Goal: Information Seeking & Learning: Learn about a topic

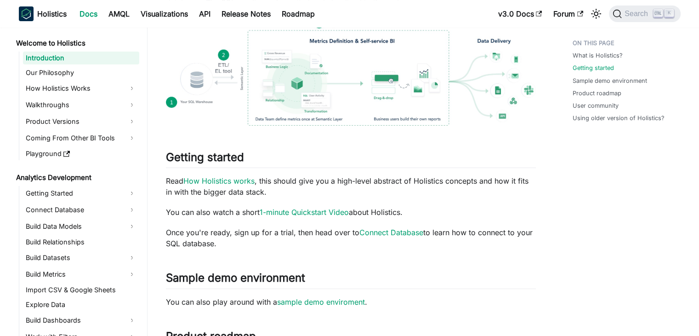
scroll to position [231, 0]
click at [322, 213] on link "1-minute Quickstart Video" at bounding box center [304, 210] width 89 height 9
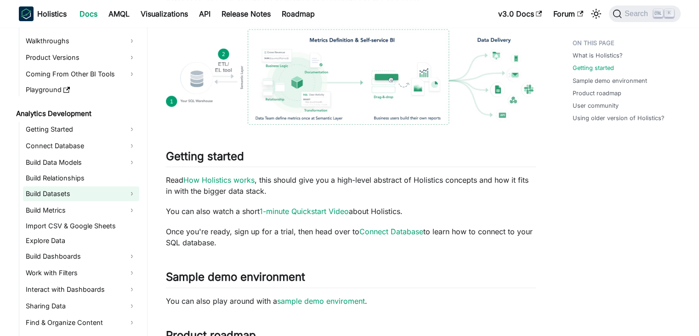
scroll to position [64, 0]
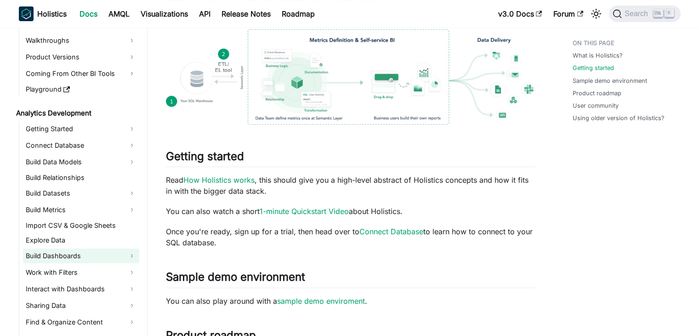
click at [59, 252] on link "Build Dashboards" at bounding box center [81, 255] width 116 height 15
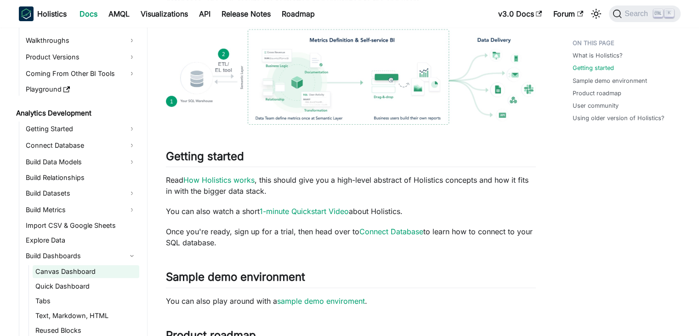
click at [71, 271] on link "Canvas Dashboard" at bounding box center [86, 271] width 107 height 13
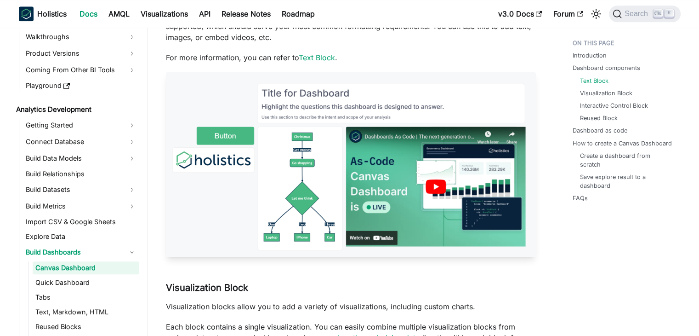
scroll to position [976, 0]
click at [83, 186] on link "Build Datasets" at bounding box center [81, 189] width 116 height 15
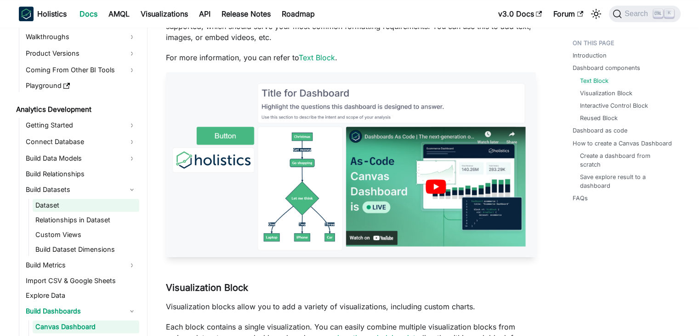
click at [83, 205] on link "Dataset" at bounding box center [86, 205] width 107 height 13
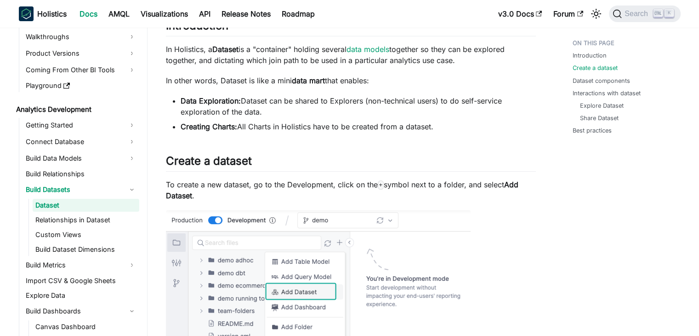
scroll to position [230, 0]
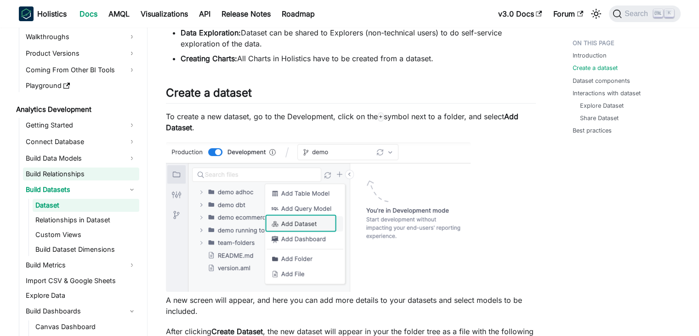
click at [92, 175] on link "Build Relationships" at bounding box center [81, 173] width 116 height 13
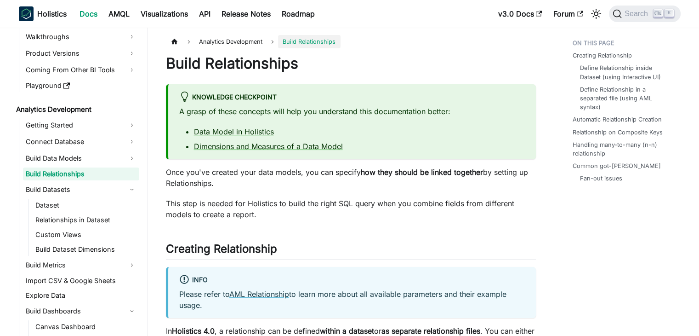
click at [114, 155] on link "Build Data Models" at bounding box center [81, 158] width 116 height 15
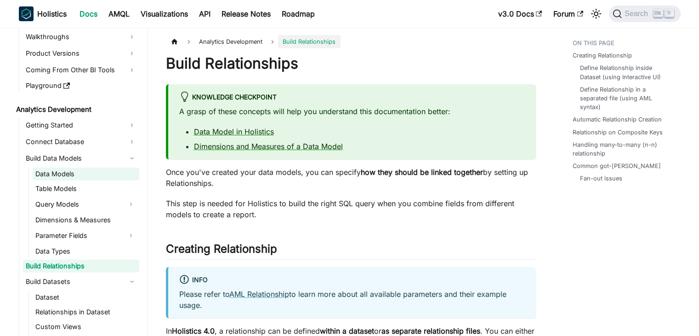
click at [80, 169] on link "Data Models" at bounding box center [86, 173] width 107 height 13
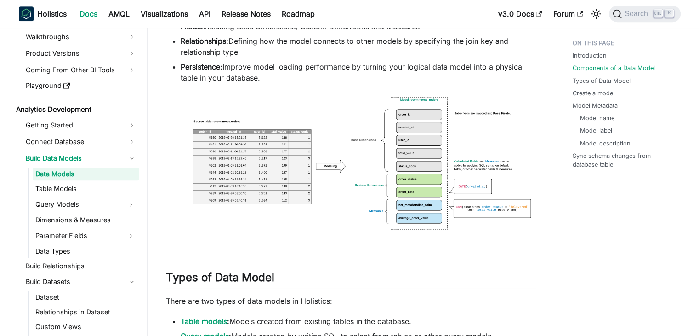
scroll to position [526, 0]
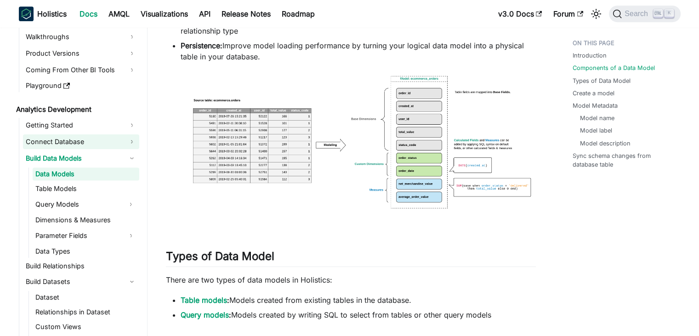
click at [70, 139] on link "Connect Database" at bounding box center [81, 141] width 116 height 15
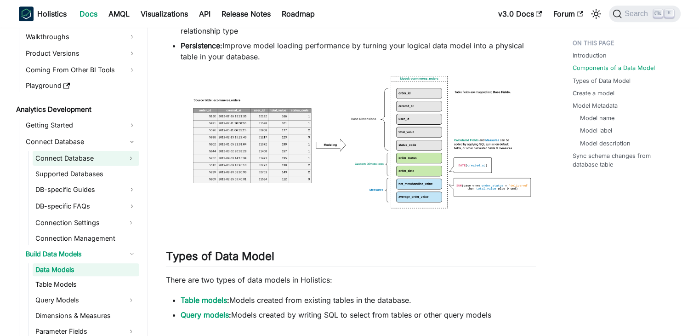
click at [72, 152] on link "Connect Database" at bounding box center [78, 158] width 90 height 15
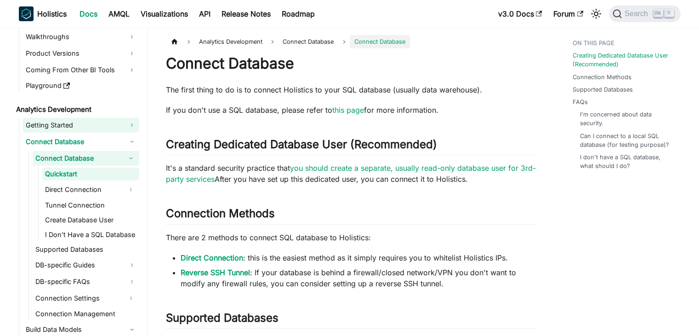
click at [75, 124] on link "Getting Started" at bounding box center [81, 125] width 116 height 15
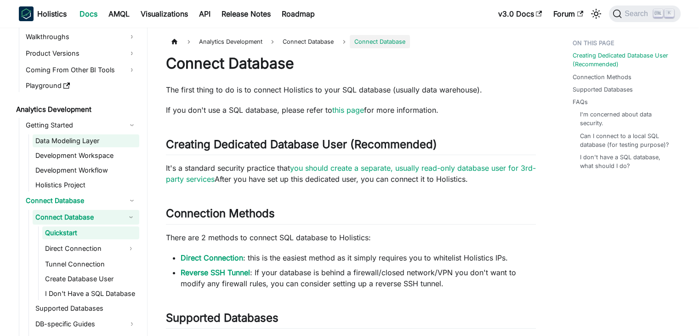
click at [74, 136] on link "Data Modeling Layer" at bounding box center [86, 140] width 107 height 13
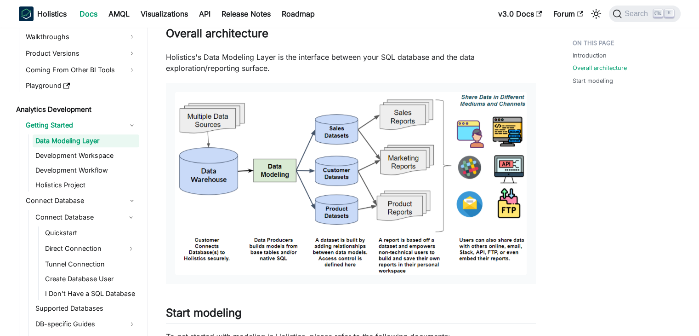
scroll to position [606, 0]
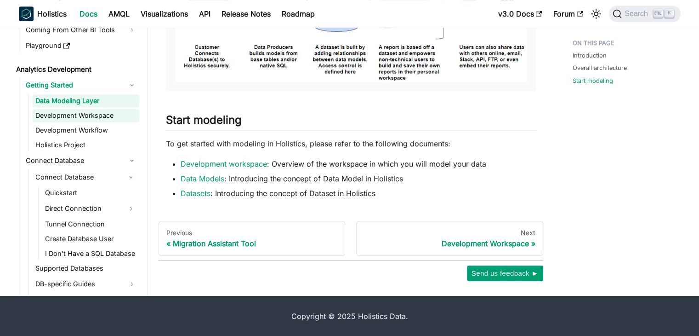
click at [94, 112] on link "Development Workspace" at bounding box center [86, 115] width 107 height 13
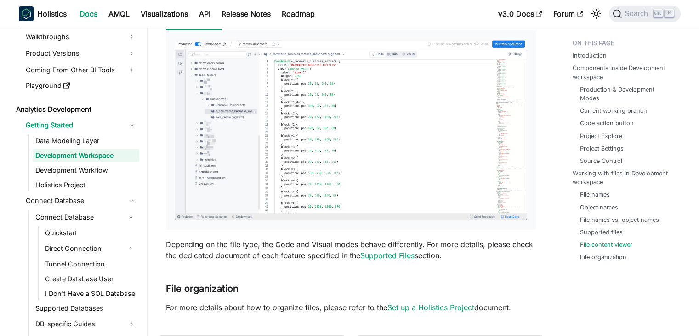
scroll to position [3530, 0]
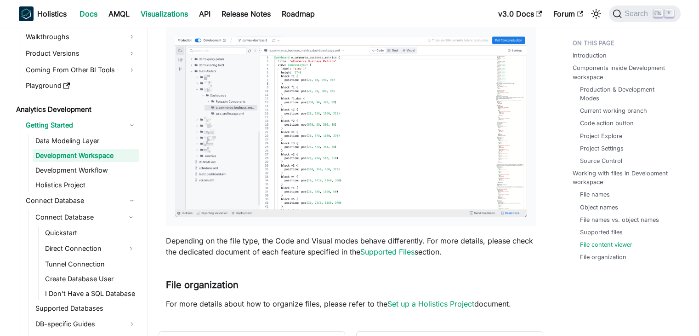
click at [177, 12] on link "Visualizations" at bounding box center [164, 13] width 58 height 15
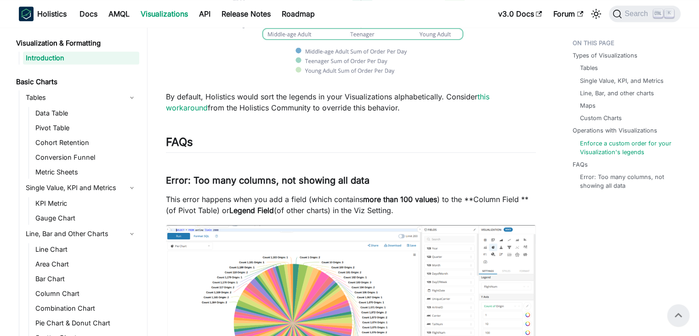
scroll to position [1034, 0]
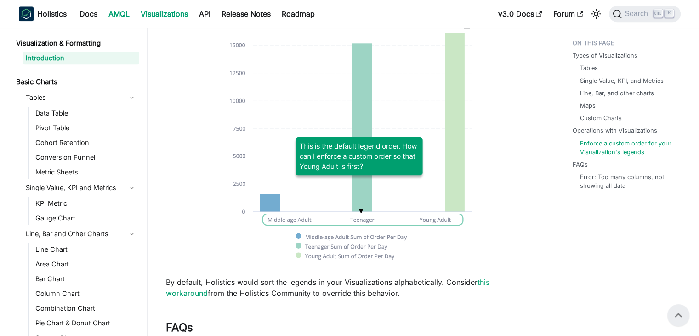
click at [123, 17] on link "AMQL" at bounding box center [119, 13] width 32 height 15
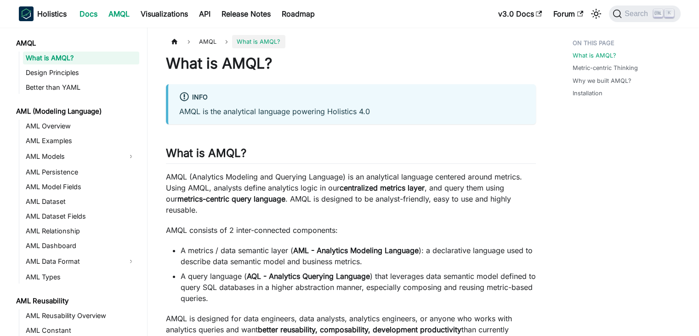
click at [95, 11] on link "Docs" at bounding box center [88, 13] width 29 height 15
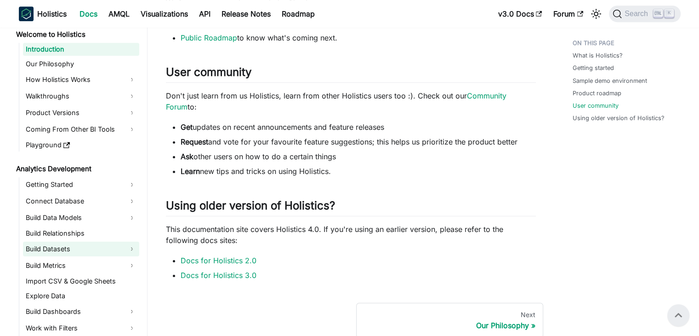
scroll to position [9, 0]
click at [40, 231] on link "Build Relationships" at bounding box center [81, 232] width 116 height 13
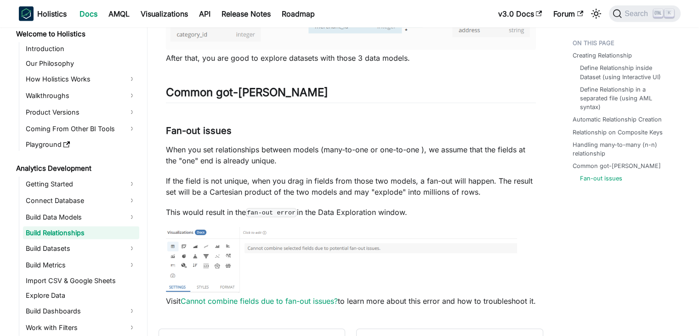
scroll to position [2340, 0]
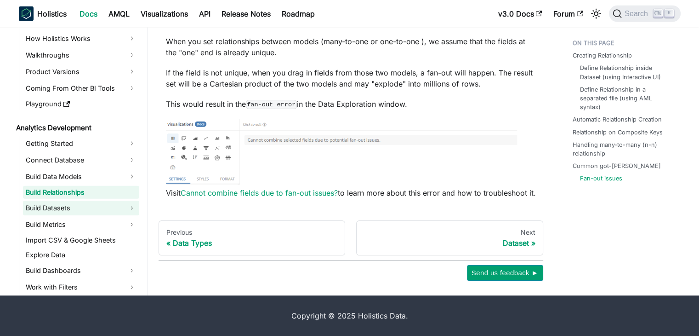
click at [108, 205] on link "Build Datasets" at bounding box center [81, 207] width 116 height 15
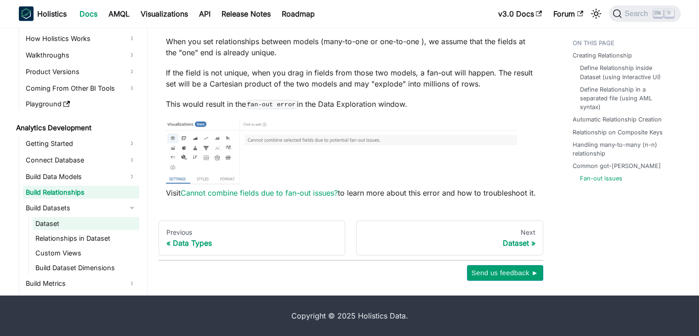
click at [86, 222] on link "Dataset" at bounding box center [86, 223] width 107 height 13
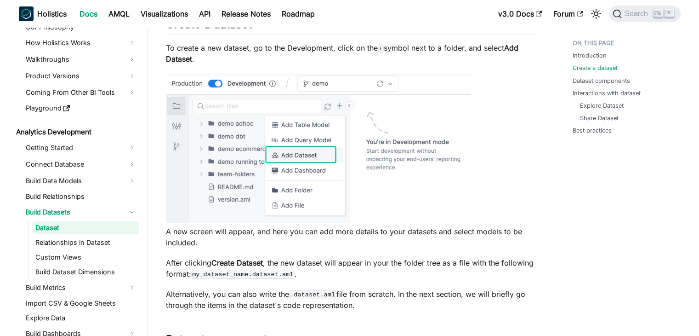
scroll to position [299, 0]
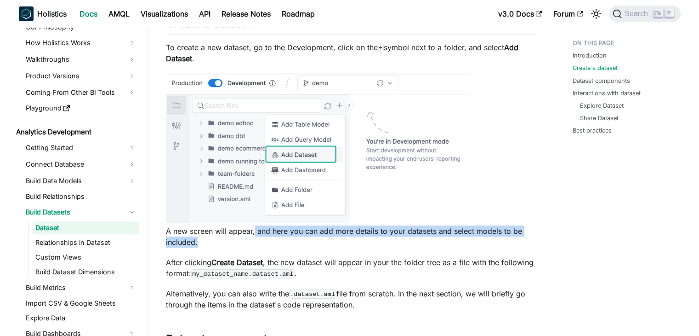
drag, startPoint x: 255, startPoint y: 233, endPoint x: 257, endPoint y: 240, distance: 7.7
click at [257, 240] on p "A new screen will appear, and here you can add more details to your datasets an…" at bounding box center [351, 236] width 370 height 22
click at [257, 236] on p "A new screen will appear, and here you can add more details to your datasets an…" at bounding box center [351, 236] width 370 height 22
drag, startPoint x: 215, startPoint y: 243, endPoint x: 162, endPoint y: 228, distance: 55.4
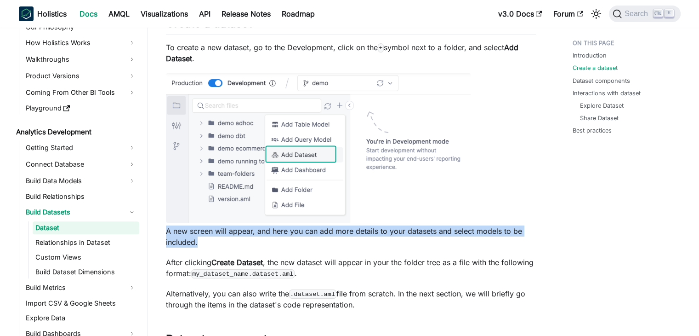
click at [174, 229] on p "A new screen will appear, and here you can add more details to your datasets an…" at bounding box center [351, 236] width 370 height 22
drag, startPoint x: 161, startPoint y: 230, endPoint x: 200, endPoint y: 242, distance: 40.9
click at [200, 242] on p "A new screen will appear, and here you can add more details to your datasets an…" at bounding box center [351, 236] width 370 height 22
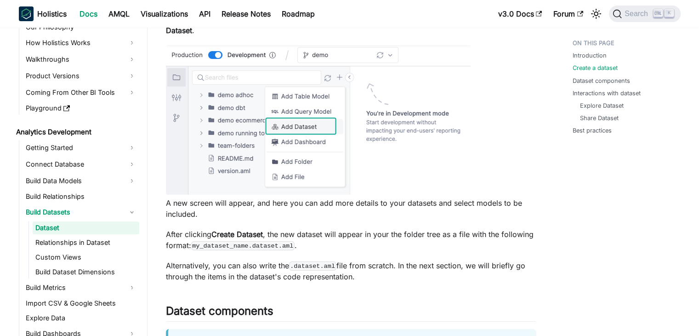
scroll to position [328, 0]
drag, startPoint x: 200, startPoint y: 242, endPoint x: 286, endPoint y: 249, distance: 86.3
click at [286, 249] on code "my_dataset_name.dataset.aml" at bounding box center [242, 244] width 103 height 9
click at [270, 242] on code "my_dataset_name.dataset.aml" at bounding box center [242, 244] width 103 height 9
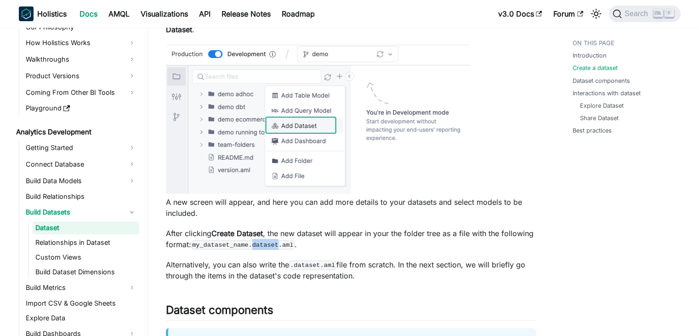
click at [270, 242] on code "my_dataset_name.dataset.aml" at bounding box center [242, 244] width 103 height 9
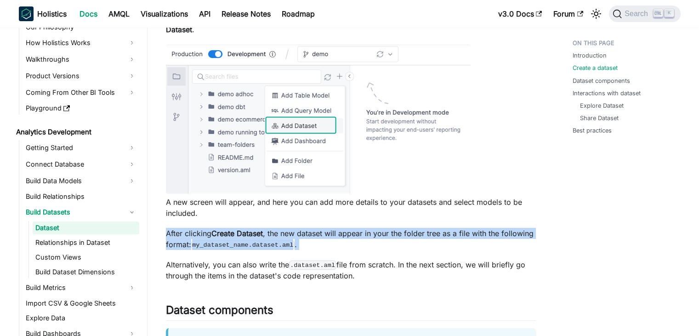
click at [270, 242] on code "my_dataset_name.dataset.aml" at bounding box center [242, 244] width 103 height 9
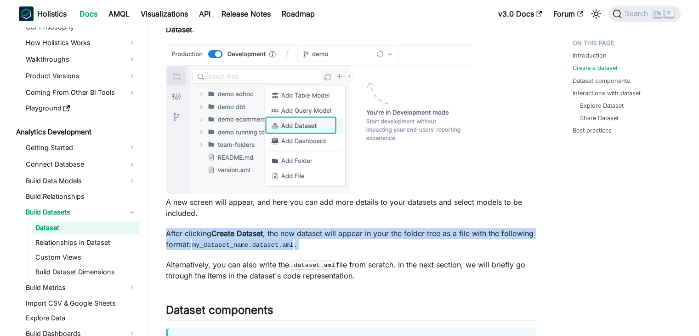
click at [270, 242] on code "my_dataset_name.dataset.aml" at bounding box center [242, 244] width 103 height 9
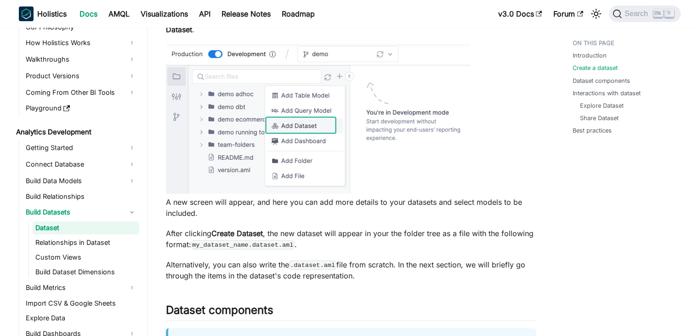
click at [270, 242] on code "my_dataset_name.dataset.aml" at bounding box center [242, 244] width 103 height 9
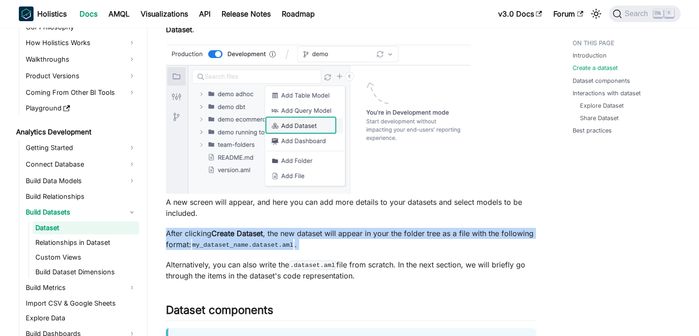
click at [270, 242] on code "my_dataset_name.dataset.aml" at bounding box center [242, 244] width 103 height 9
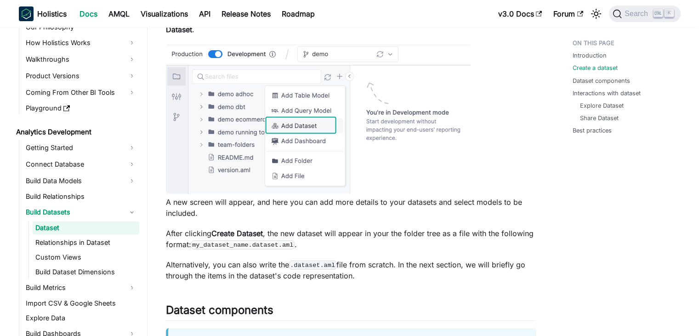
click at [262, 273] on p "Alternatively, you can also write the .dataset.aml file from scratch. In the ne…" at bounding box center [351, 270] width 370 height 22
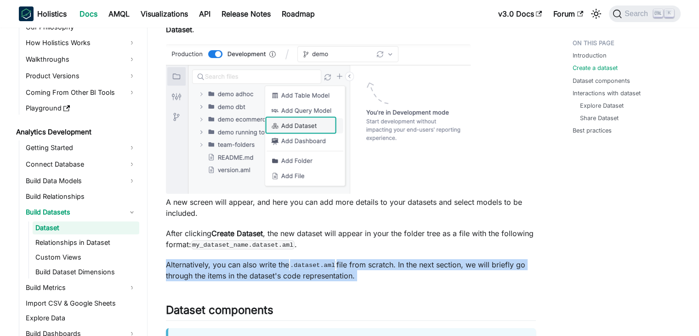
click at [262, 273] on p "Alternatively, you can also write the .dataset.aml file from scratch. In the ne…" at bounding box center [351, 270] width 370 height 22
click at [268, 269] on p "Alternatively, you can also write the .dataset.aml file from scratch. In the ne…" at bounding box center [351, 270] width 370 height 22
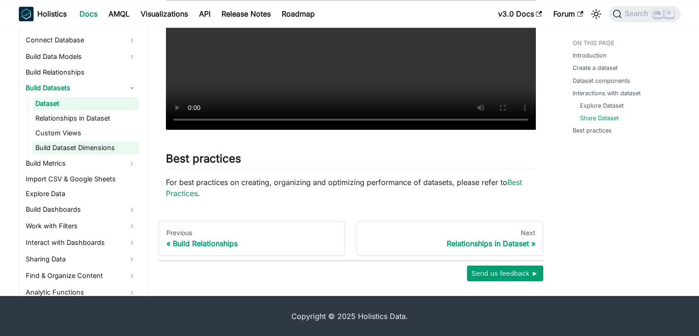
scroll to position [136, 0]
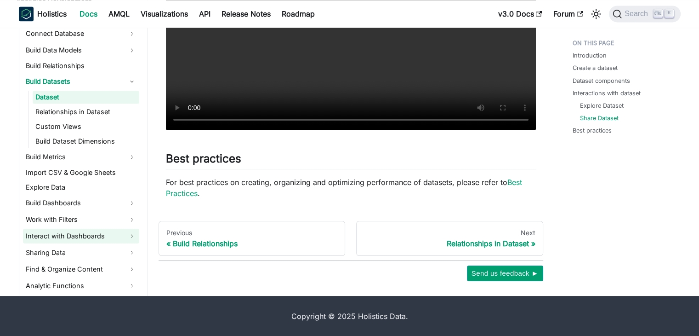
click at [74, 231] on link "Interact with Dashboards" at bounding box center [81, 235] width 116 height 15
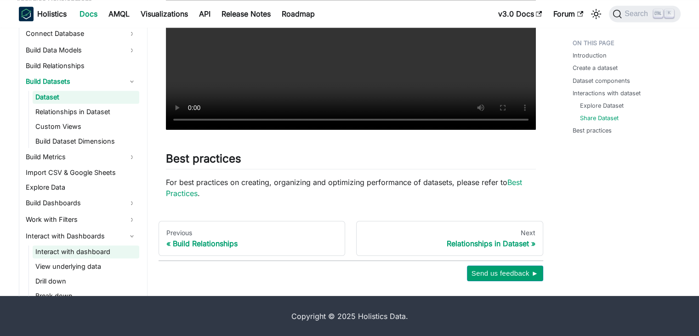
click at [78, 248] on link "Interact with dashboard" at bounding box center [86, 251] width 107 height 13
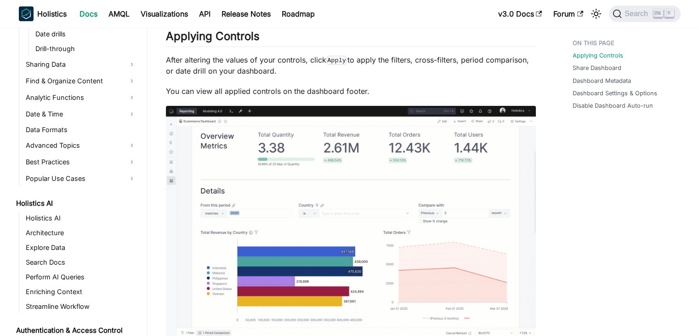
scroll to position [467, 0]
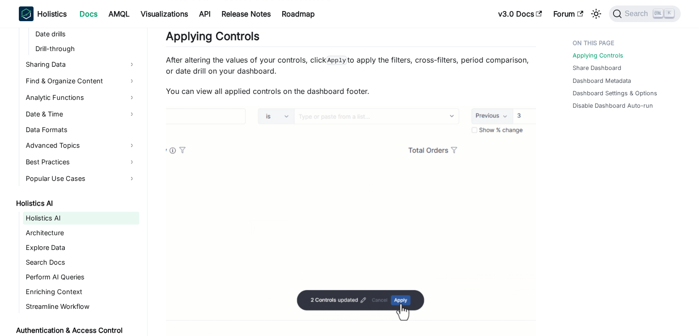
click at [57, 219] on link "Holistics AI" at bounding box center [81, 217] width 116 height 13
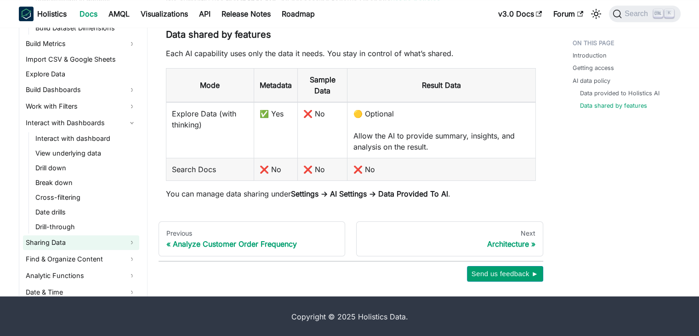
scroll to position [215, 0]
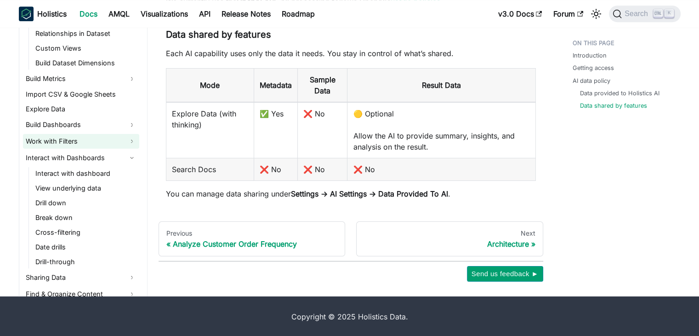
click at [102, 142] on link "Work with Filters" at bounding box center [81, 141] width 116 height 15
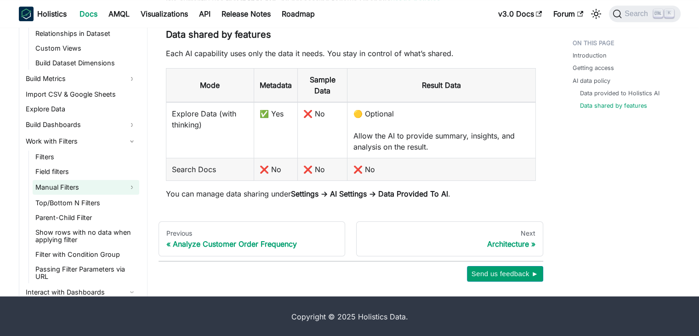
click at [93, 186] on link "Manual Filters" at bounding box center [86, 187] width 107 height 15
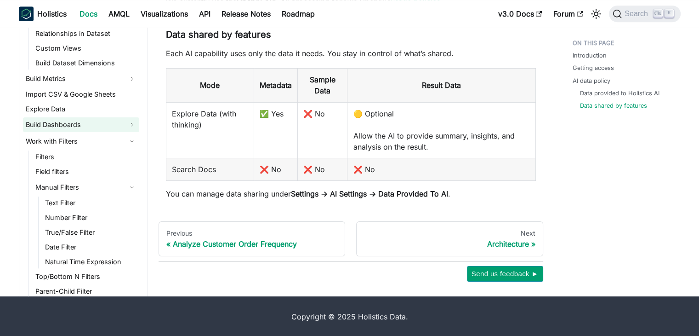
click at [92, 125] on link "Build Dashboards" at bounding box center [81, 124] width 116 height 15
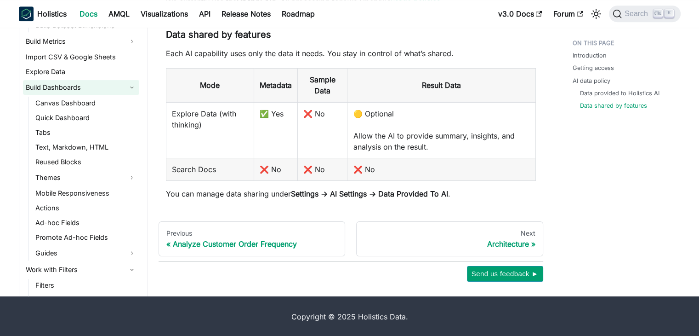
scroll to position [254, 0]
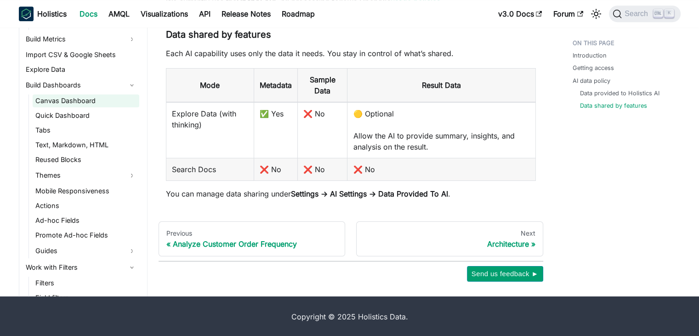
click at [84, 97] on link "Canvas Dashboard" at bounding box center [86, 100] width 107 height 13
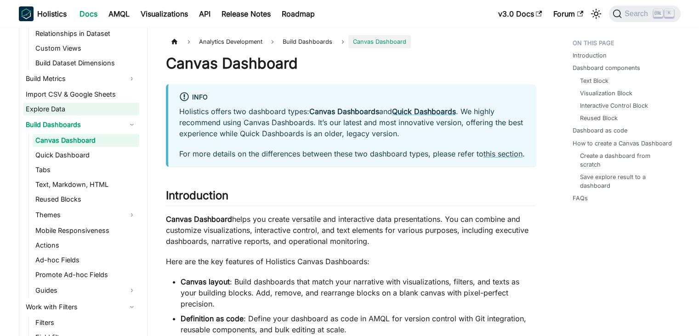
click at [97, 114] on link "Explore Data" at bounding box center [81, 109] width 116 height 13
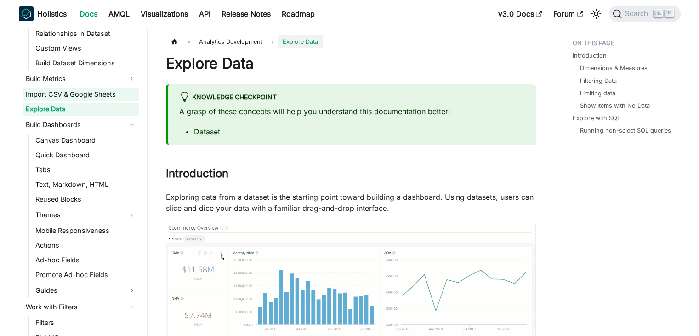
click at [99, 94] on link "Import CSV & Google Sheets" at bounding box center [81, 94] width 116 height 13
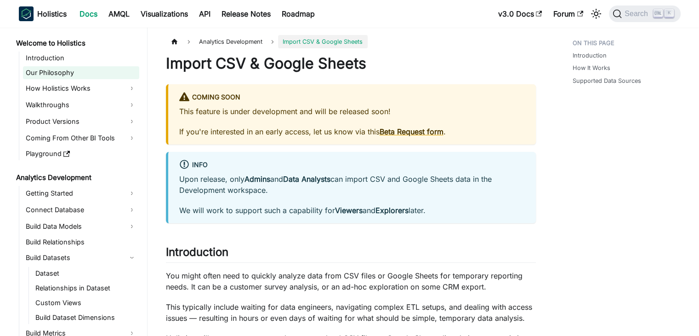
click at [80, 70] on link "Our Philosophy" at bounding box center [81, 72] width 116 height 13
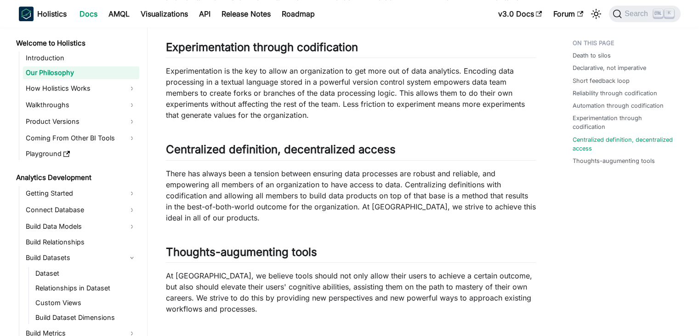
scroll to position [816, 0]
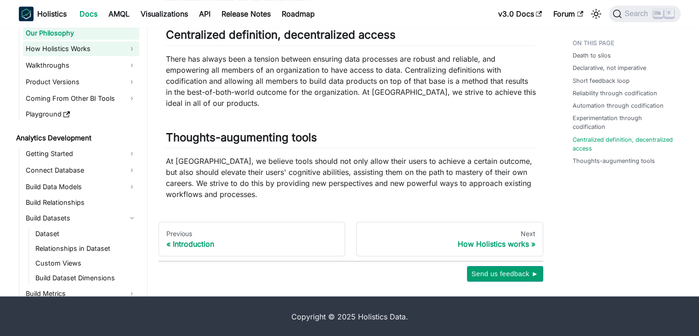
click at [73, 47] on link "How Holistics Works" at bounding box center [81, 48] width 116 height 15
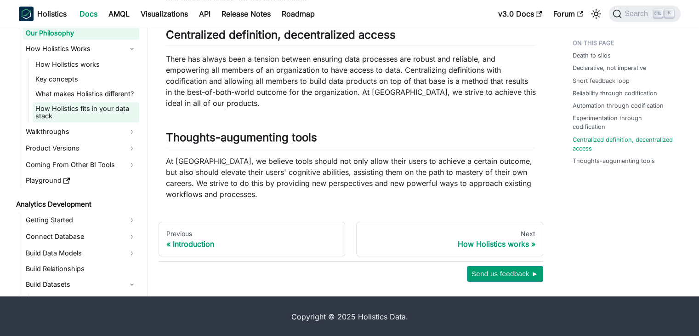
click at [103, 104] on link "How Holistics fits in your data stack" at bounding box center [86, 112] width 107 height 20
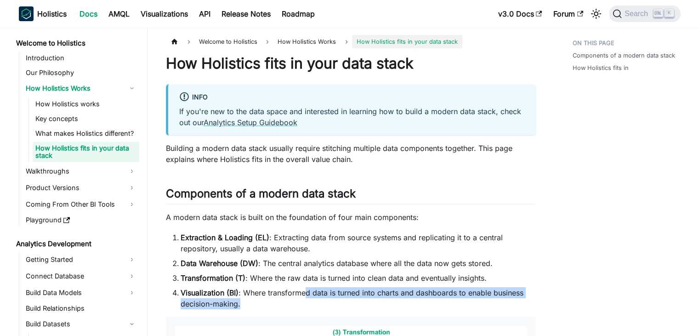
drag, startPoint x: 305, startPoint y: 297, endPoint x: 311, endPoint y: 305, distance: 9.2
click at [311, 305] on li "Visualization (BI) : Where transformed data is turned into charts and dashboard…" at bounding box center [358, 298] width 355 height 22
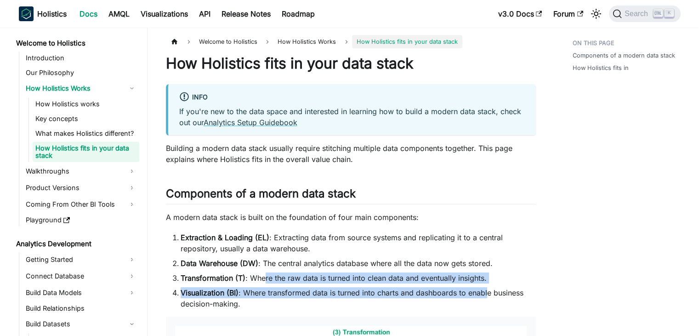
drag, startPoint x: 264, startPoint y: 274, endPoint x: 492, endPoint y: 297, distance: 229.1
click at [492, 297] on ol "Extraction & Loading (EL) : Extracting data from source systems and replicating…" at bounding box center [351, 270] width 370 height 77
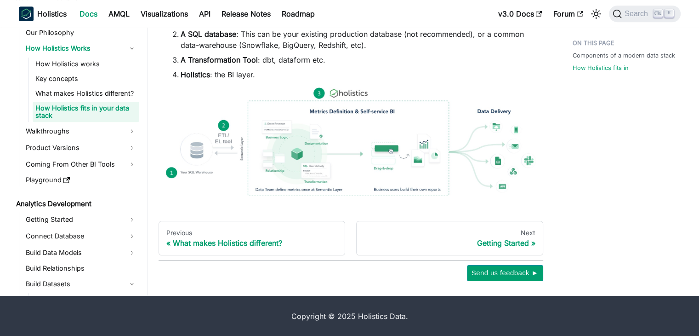
scroll to position [596, 0]
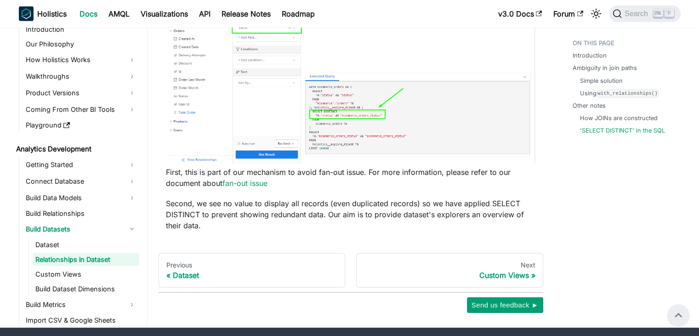
scroll to position [2619, 0]
